Goal: Information Seeking & Learning: Learn about a topic

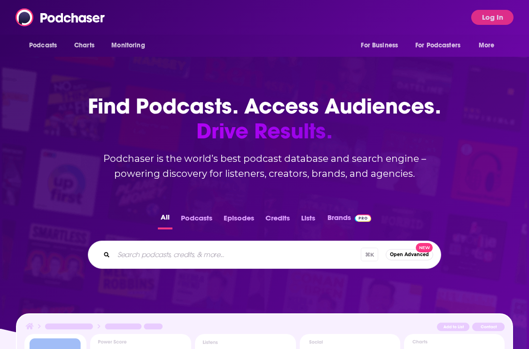
click at [194, 13] on div "Podcasts Charts Monitoring For Business For Podcasters More Log In" at bounding box center [264, 17] width 529 height 35
click at [491, 25] on div "Podcasts Charts Monitoring For Business For Podcasters More Log In" at bounding box center [264, 17] width 529 height 35
click at [491, 12] on button "Log In" at bounding box center [492, 17] width 42 height 15
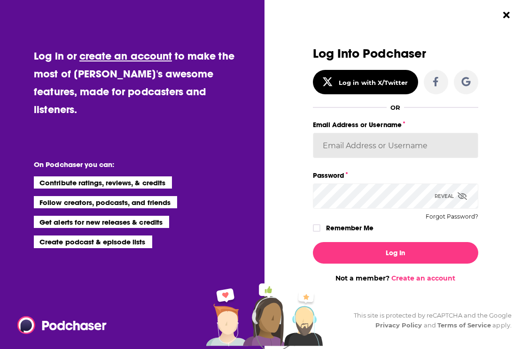
click at [354, 147] on input "Email Address or Username" at bounding box center [395, 145] width 165 height 25
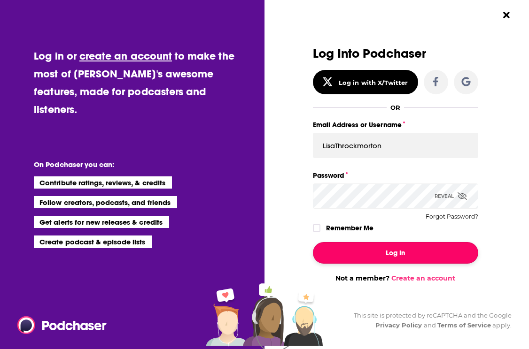
click at [380, 248] on button "Log In" at bounding box center [395, 253] width 165 height 22
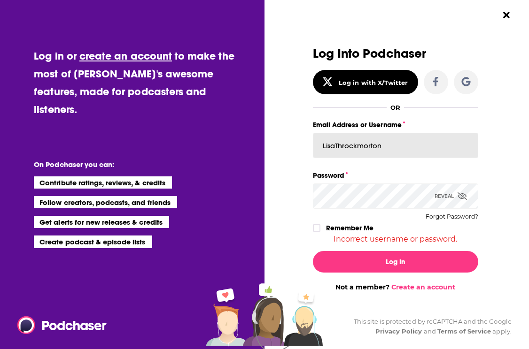
click at [355, 137] on input "LisaThrockmorton" at bounding box center [395, 145] width 165 height 25
type input "rbectel@req.co"
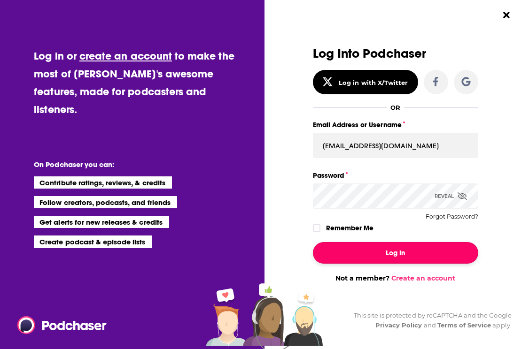
click at [402, 244] on button "Log In" at bounding box center [395, 253] width 165 height 22
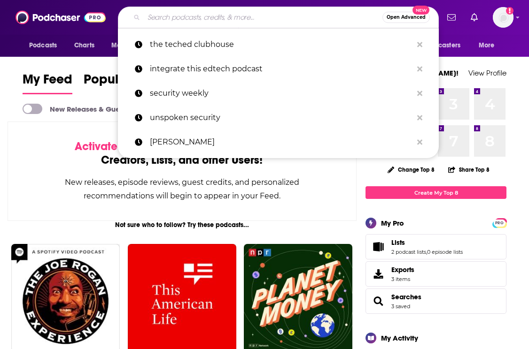
click at [189, 16] on input "Search podcasts, credits, & more..." at bounding box center [263, 17] width 239 height 15
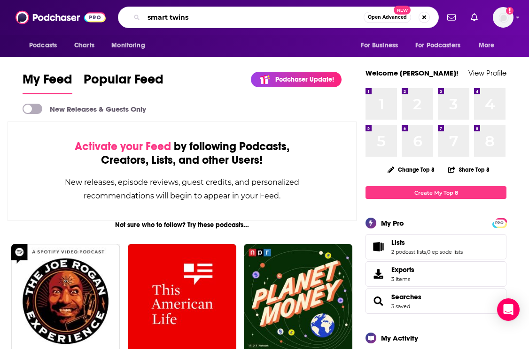
type input "smart twins"
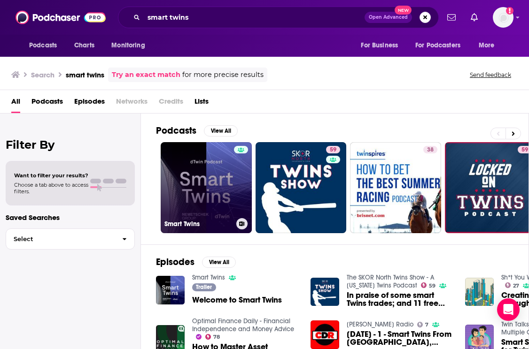
click at [215, 172] on link "Smart Twins" at bounding box center [206, 187] width 91 height 91
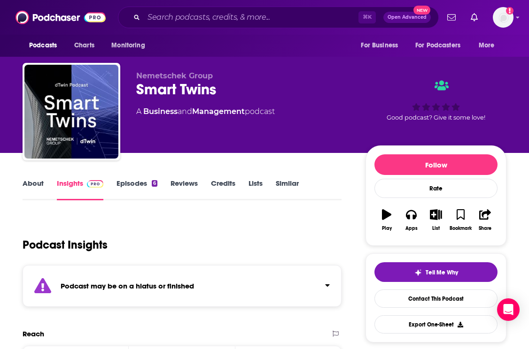
click at [141, 185] on link "Episodes 6" at bounding box center [136, 190] width 41 height 22
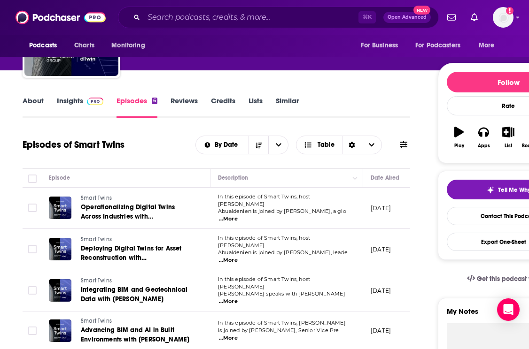
scroll to position [84, 0]
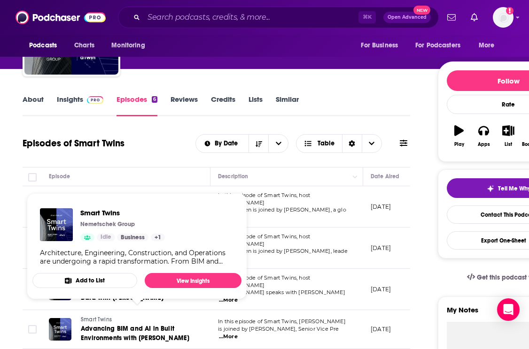
click at [72, 107] on link "Insights" at bounding box center [80, 106] width 46 height 22
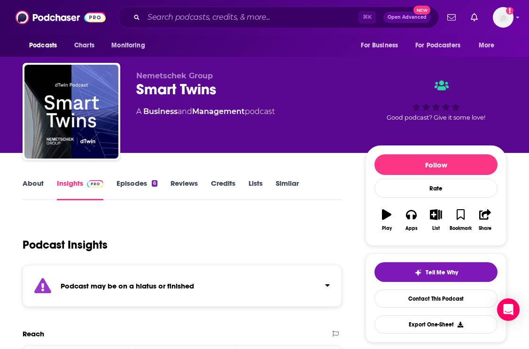
click at [167, 77] on span "Nemetschek Group" at bounding box center [174, 75] width 77 height 9
click at [163, 19] on input "Search podcasts, credits, & more..." at bounding box center [251, 17] width 215 height 15
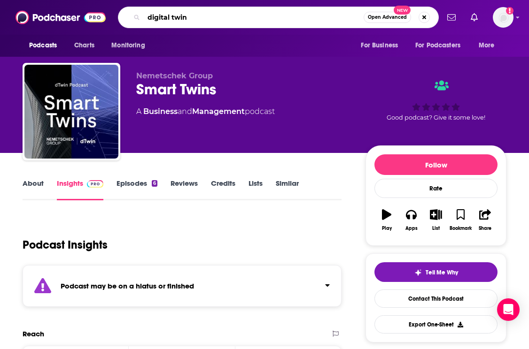
type input "digital twins"
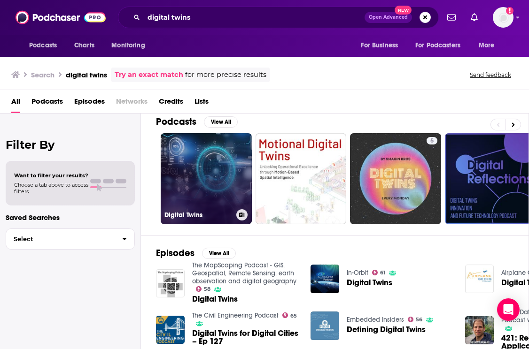
scroll to position [10, 0]
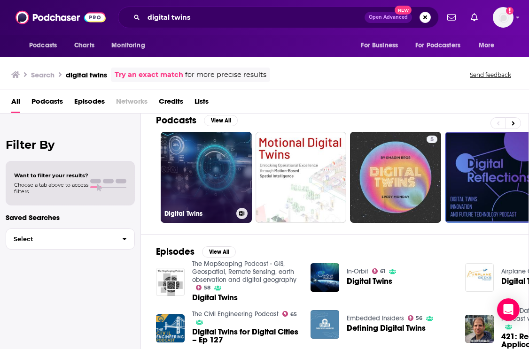
click at [182, 204] on link "Digital Twins" at bounding box center [206, 177] width 91 height 91
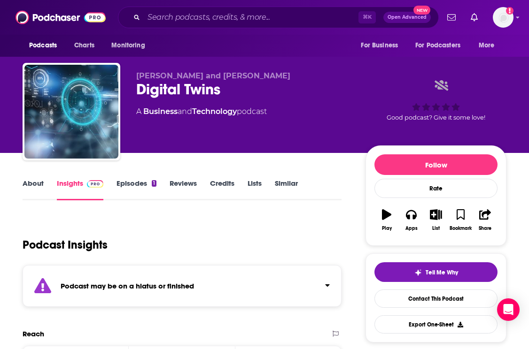
click at [97, 178] on div "About Insights Episodes 1 Reviews Credits Lists Similar" at bounding box center [182, 189] width 319 height 23
click at [126, 188] on link "Episodes 1" at bounding box center [136, 190] width 40 height 22
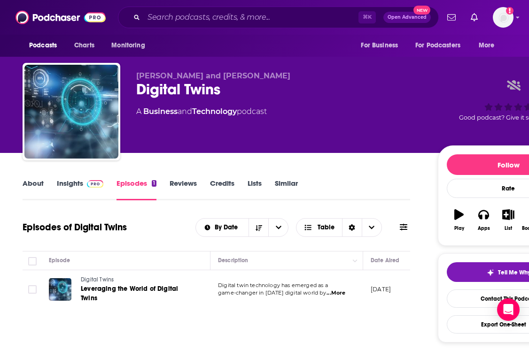
click at [87, 181] on img at bounding box center [95, 184] width 16 height 8
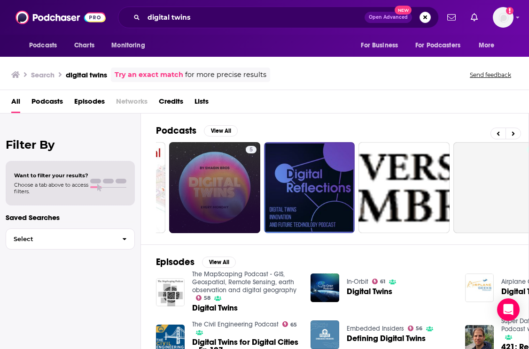
scroll to position [0, 182]
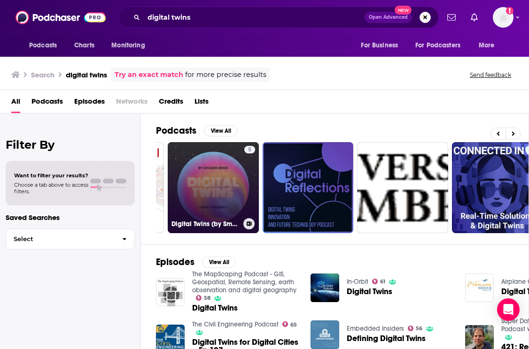
click at [228, 193] on link "5 Digital Twins (by Smagin Bros)" at bounding box center [213, 187] width 91 height 91
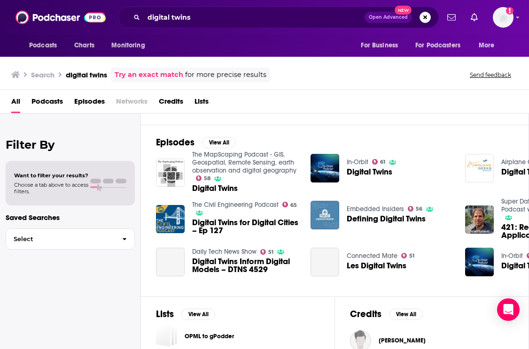
scroll to position [121, 0]
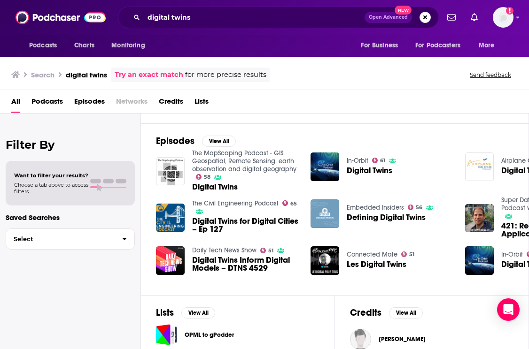
click at [329, 209] on img "Defining Digital Twins" at bounding box center [324, 214] width 29 height 29
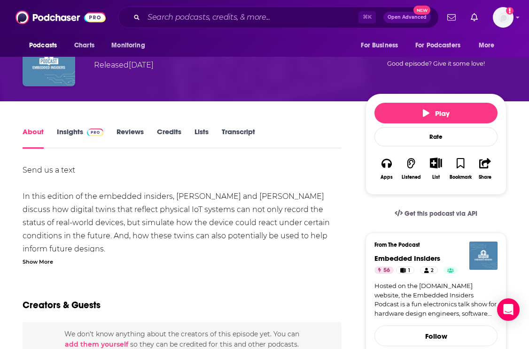
scroll to position [77, 0]
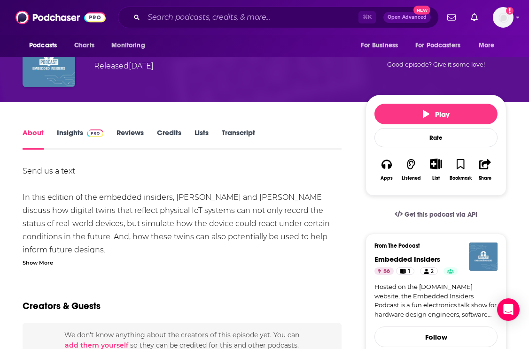
click at [80, 136] on link "Insights" at bounding box center [80, 139] width 46 height 22
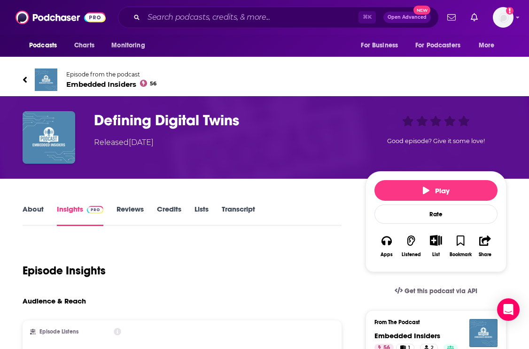
scroll to position [5, 0]
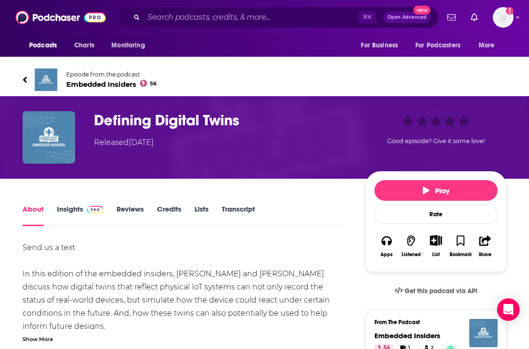
click at [78, 85] on span "Embedded Insiders 56" at bounding box center [111, 84] width 90 height 9
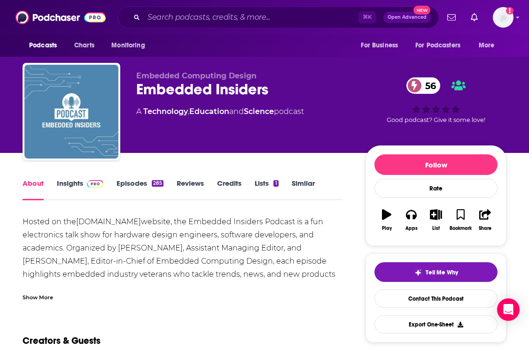
click at [142, 183] on link "Episodes 285" at bounding box center [139, 190] width 47 height 22
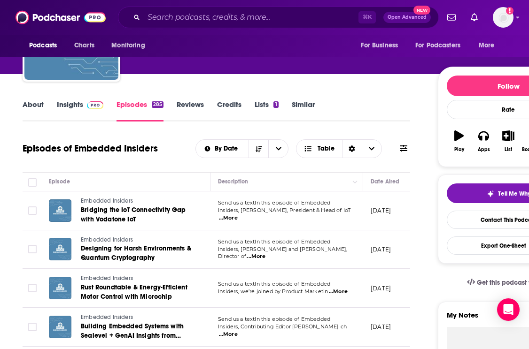
click at [238, 216] on span "...More" at bounding box center [228, 219] width 19 height 8
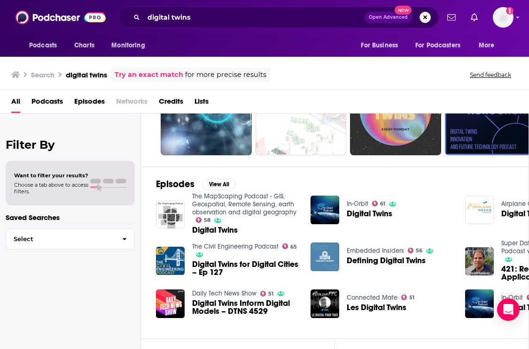
scroll to position [79, 0]
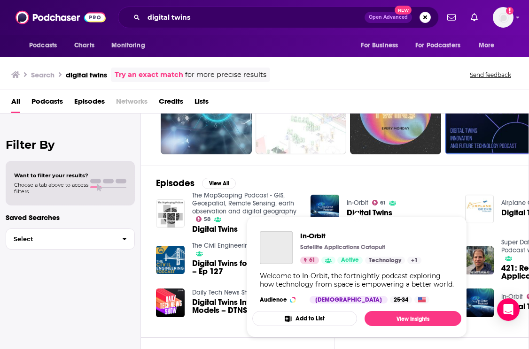
click at [349, 205] on link "In-Orbit" at bounding box center [358, 203] width 22 height 8
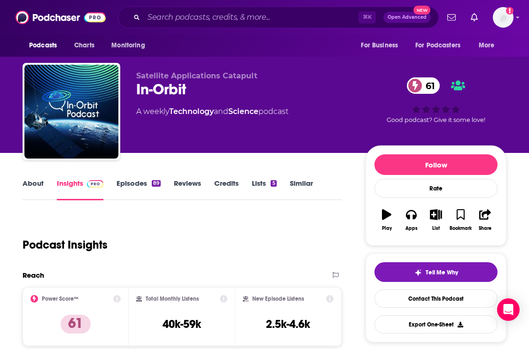
scroll to position [15, 0]
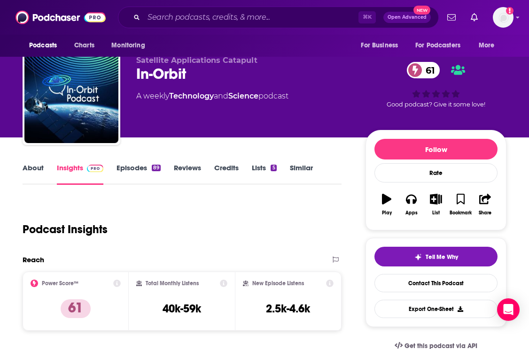
click at [116, 175] on link "Episodes 89" at bounding box center [138, 174] width 44 height 22
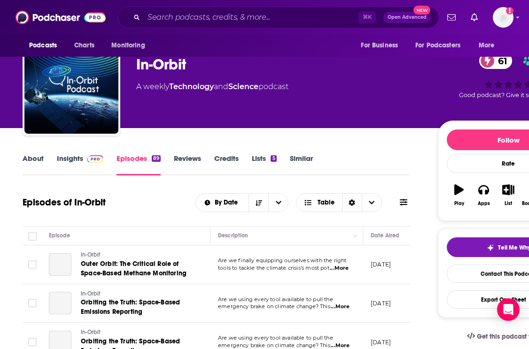
scroll to position [105, 0]
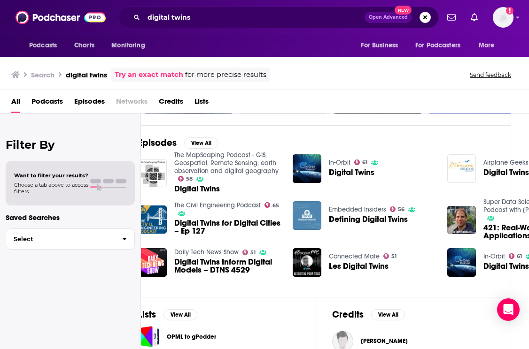
scroll to position [119, 18]
click at [207, 254] on div "Podcasts Charts Monitoring digital twins Open Advanced New For Business For Pod…" at bounding box center [264, 174] width 529 height 349
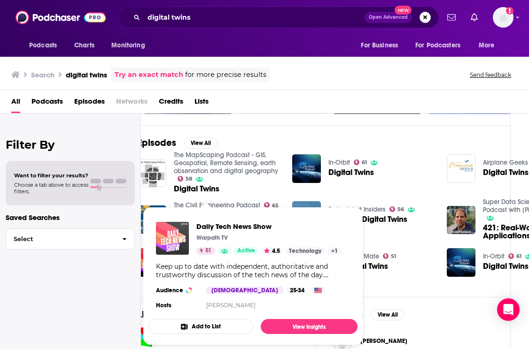
click at [187, 224] on img "Daily Tech News Show" at bounding box center [172, 238] width 33 height 33
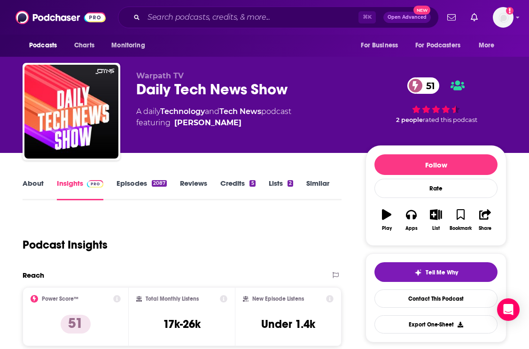
click at [141, 183] on link "Episodes 2087" at bounding box center [141, 190] width 50 height 22
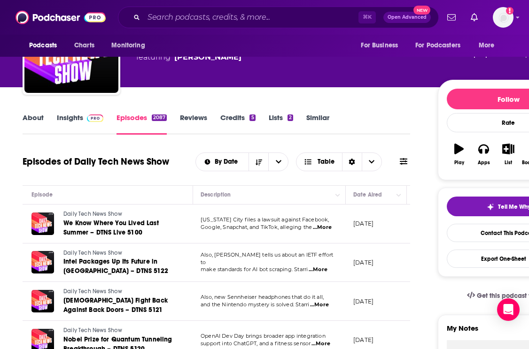
scroll to position [0, 41]
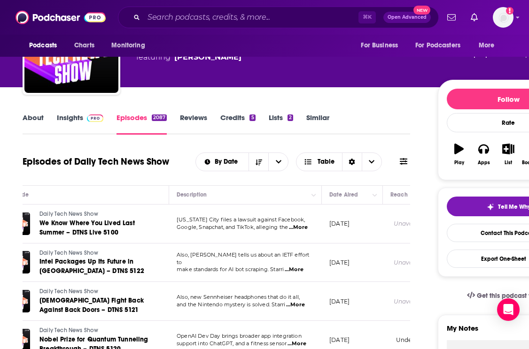
click at [307, 228] on span "...More" at bounding box center [298, 228] width 19 height 8
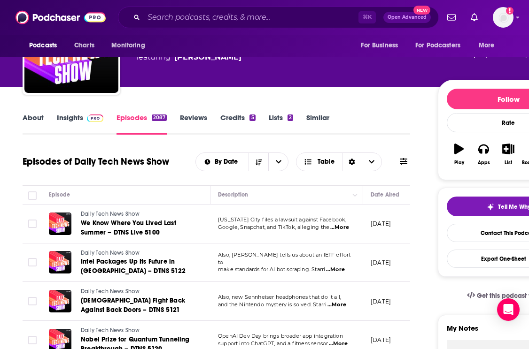
scroll to position [0, 0]
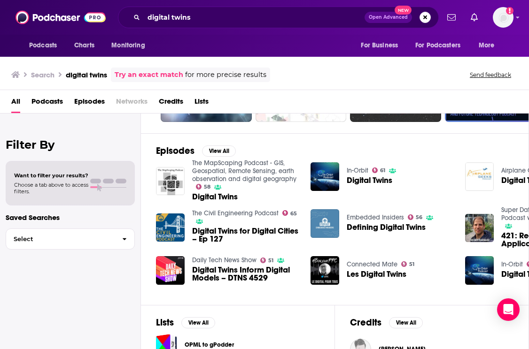
scroll to position [92, 0]
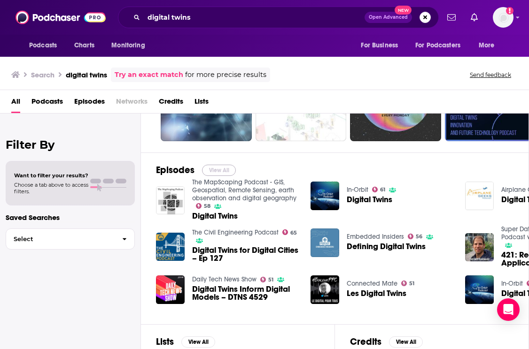
click at [226, 171] on button "View All" at bounding box center [219, 170] width 34 height 11
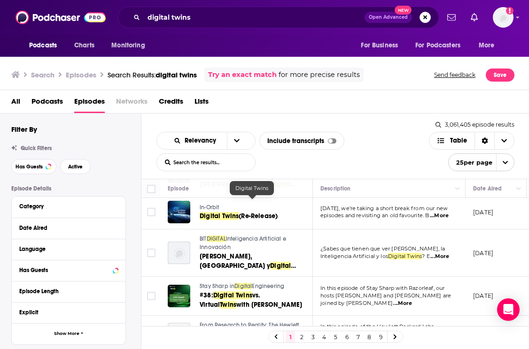
scroll to position [357, 0]
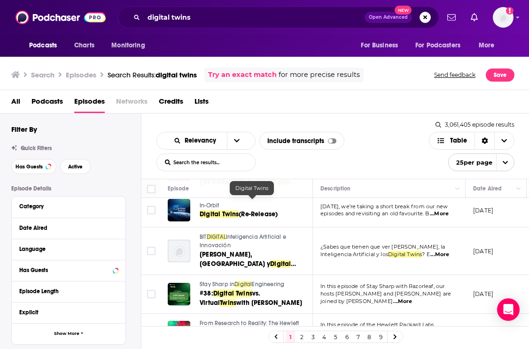
click at [278, 281] on span "Engineering" at bounding box center [268, 284] width 32 height 7
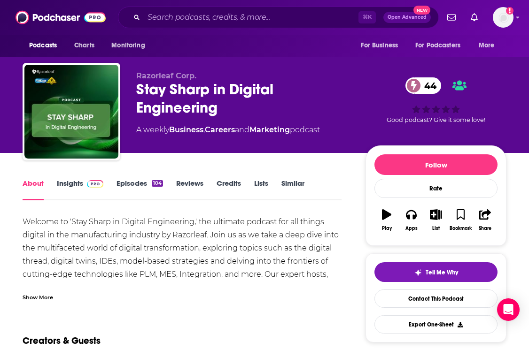
click at [125, 186] on link "Episodes 104" at bounding box center [139, 190] width 46 height 22
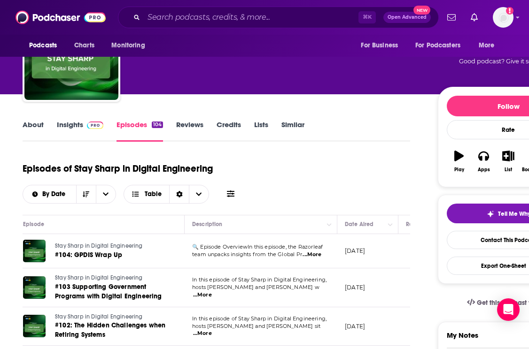
scroll to position [61, 0]
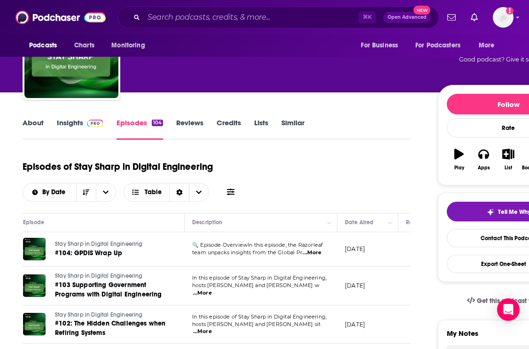
click at [212, 291] on span "...More" at bounding box center [202, 294] width 19 height 8
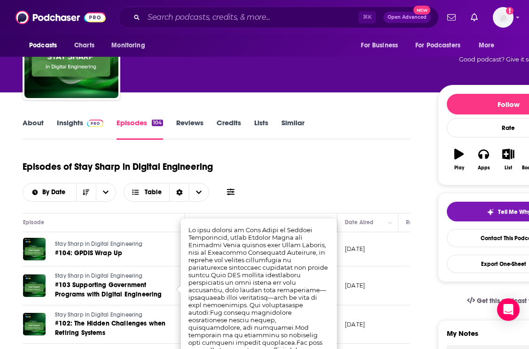
click at [322, 170] on div "Episodes of Stay Sharp in Digital Engineering By Date Table" at bounding box center [216, 178] width 387 height 47
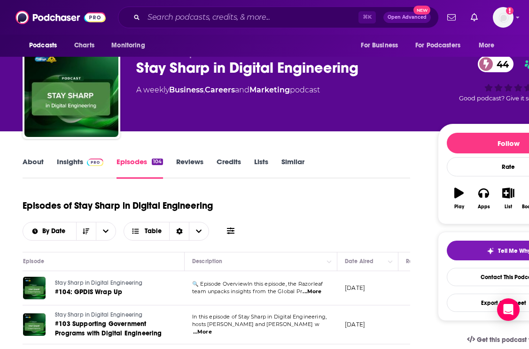
scroll to position [0, 0]
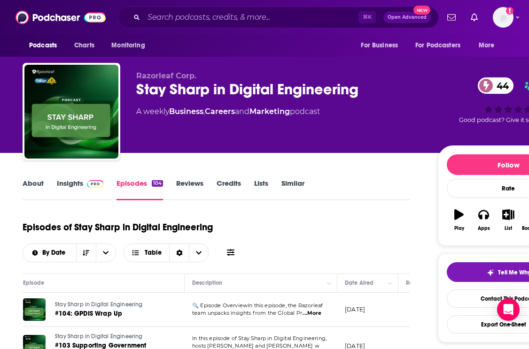
click at [60, 179] on link "Insights" at bounding box center [80, 190] width 46 height 22
